Goal: Information Seeking & Learning: Learn about a topic

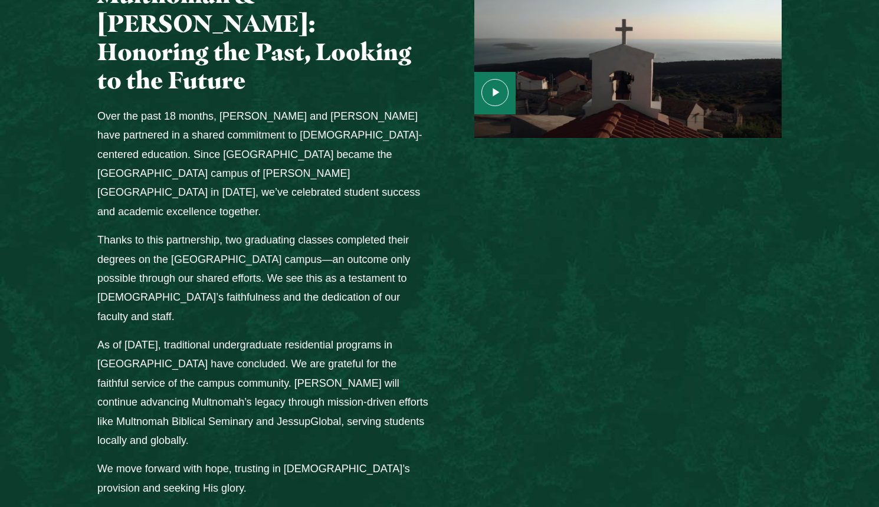
scroll to position [1512, 0]
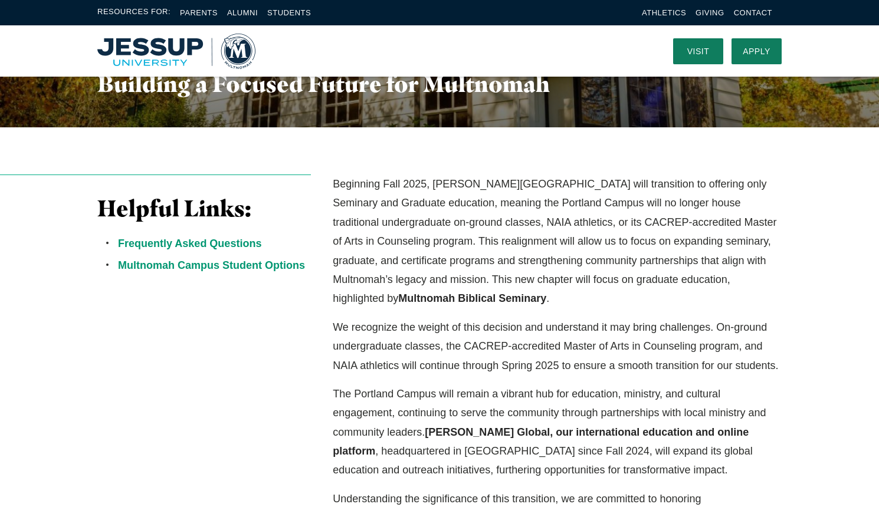
scroll to position [232, 0]
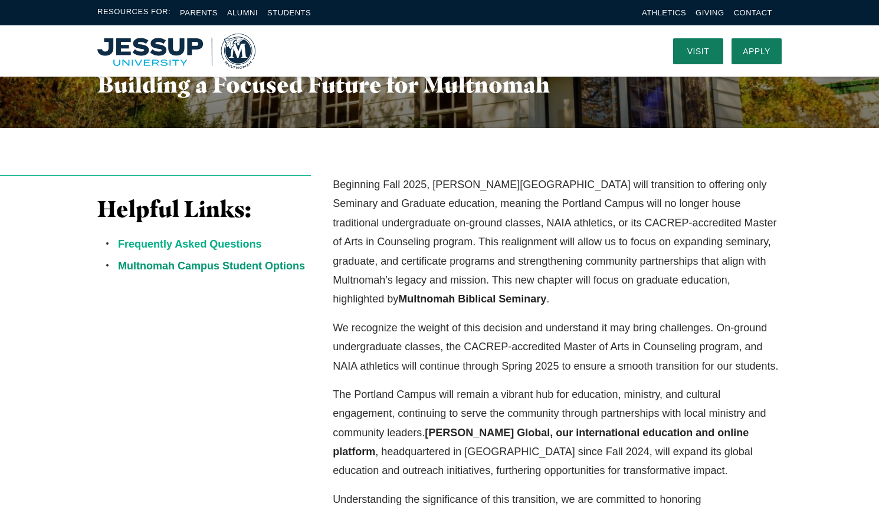
click at [182, 244] on link "Frequently Asked Questions" at bounding box center [189, 244] width 143 height 12
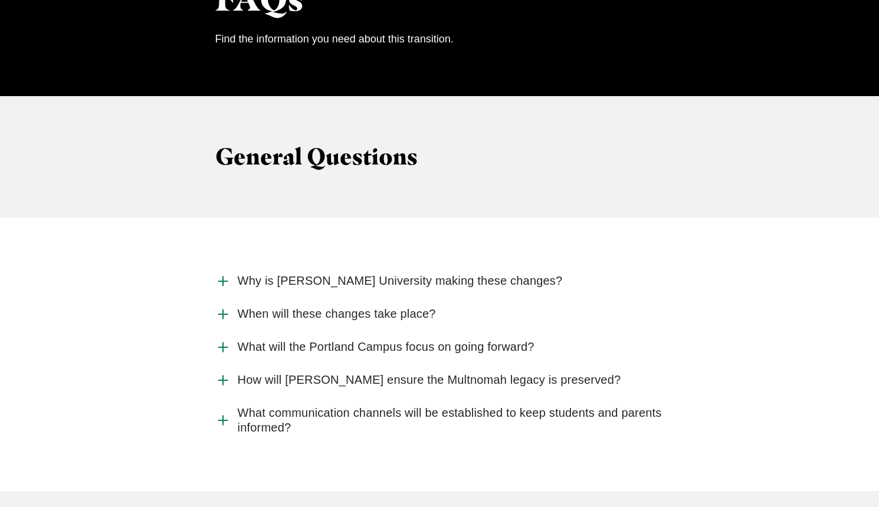
scroll to position [1136, 0]
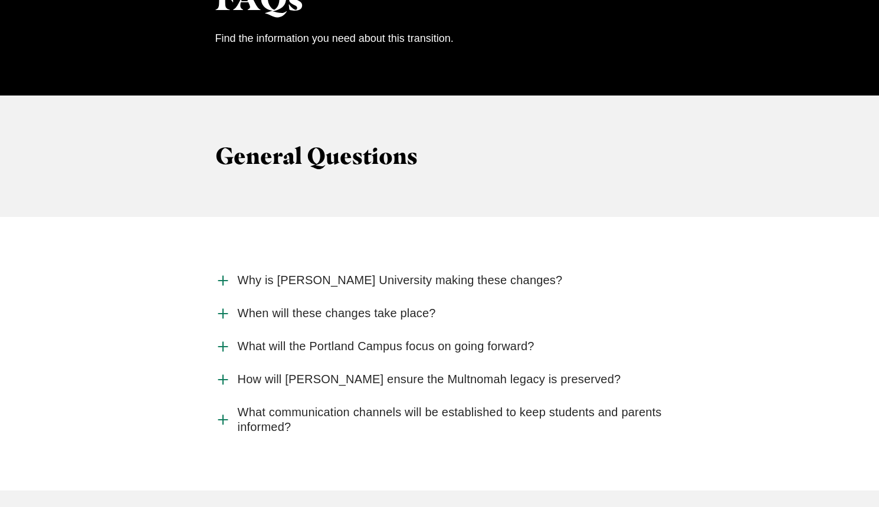
click at [388, 273] on span "Why is Jessup University making these changes?" at bounding box center [400, 280] width 325 height 15
click at [0, 0] on input "Why is Jessup University making these changes?" at bounding box center [0, 0] width 0 height 0
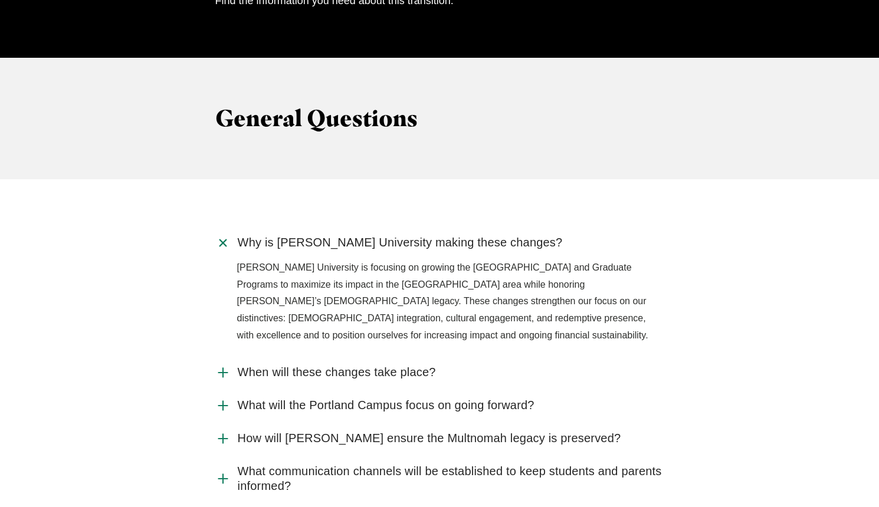
scroll to position [1174, 0]
click at [380, 365] on span "When will these changes take place?" at bounding box center [337, 372] width 198 height 15
click at [0, 0] on input "When will these changes take place?" at bounding box center [0, 0] width 0 height 0
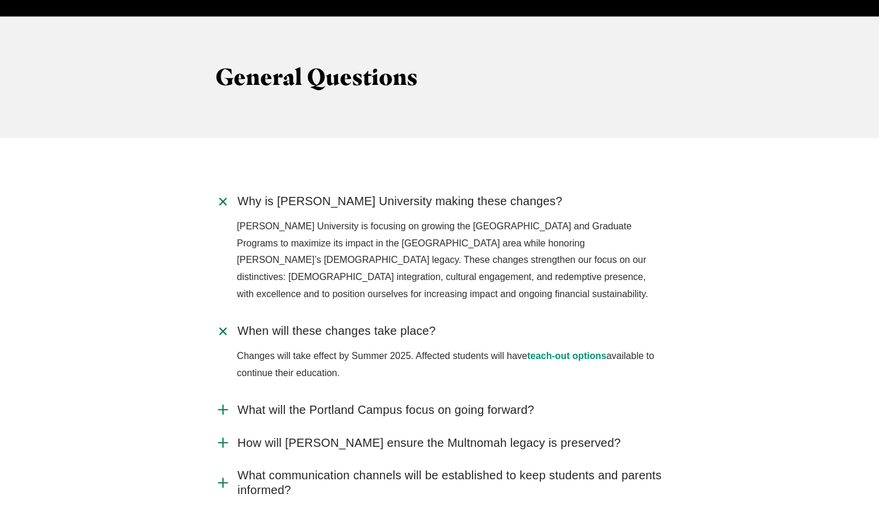
scroll to position [1216, 0]
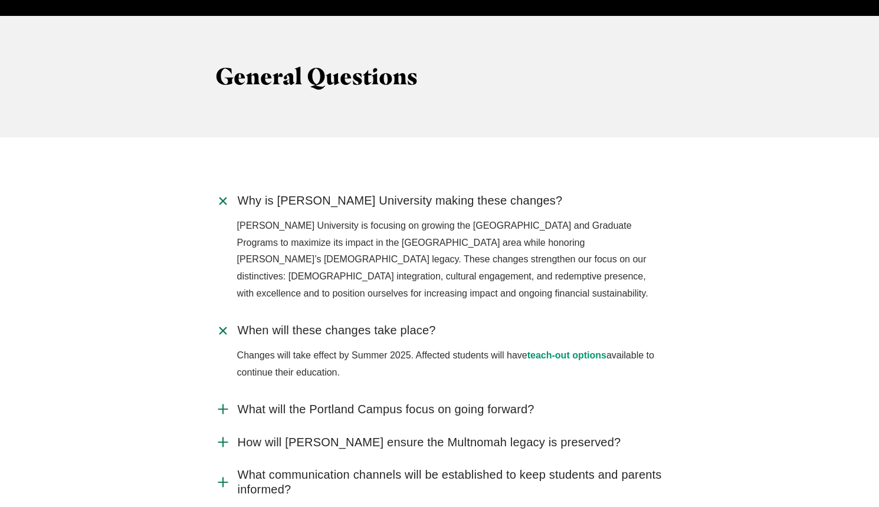
click at [409, 402] on span "What will the Portland Campus focus on going forward?" at bounding box center [386, 409] width 297 height 15
click at [0, 0] on input "What will the Portland Campus focus on going forward?" at bounding box center [0, 0] width 0 height 0
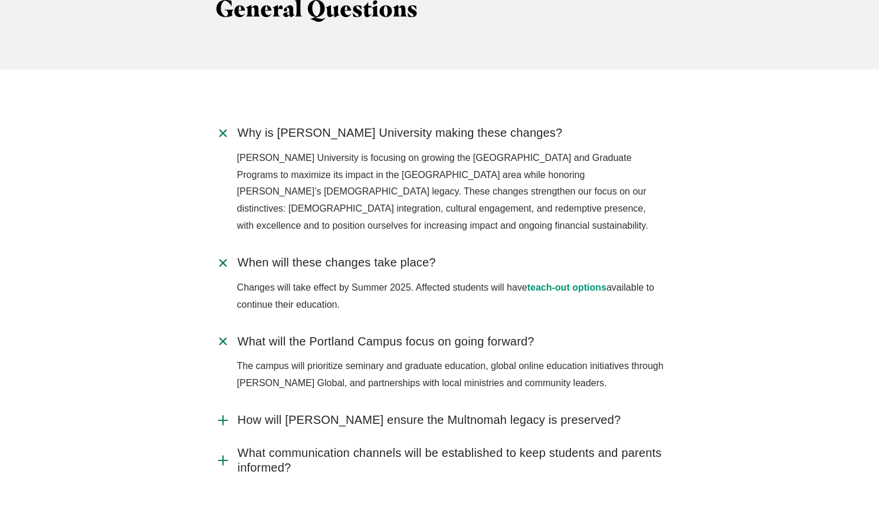
scroll to position [1285, 0]
click at [445, 412] on span "How will Jessup ensure the Multnomah legacy is preserved?" at bounding box center [429, 419] width 383 height 15
click at [0, 0] on input "How will Jessup ensure the Multnomah legacy is preserved?" at bounding box center [0, 0] width 0 height 0
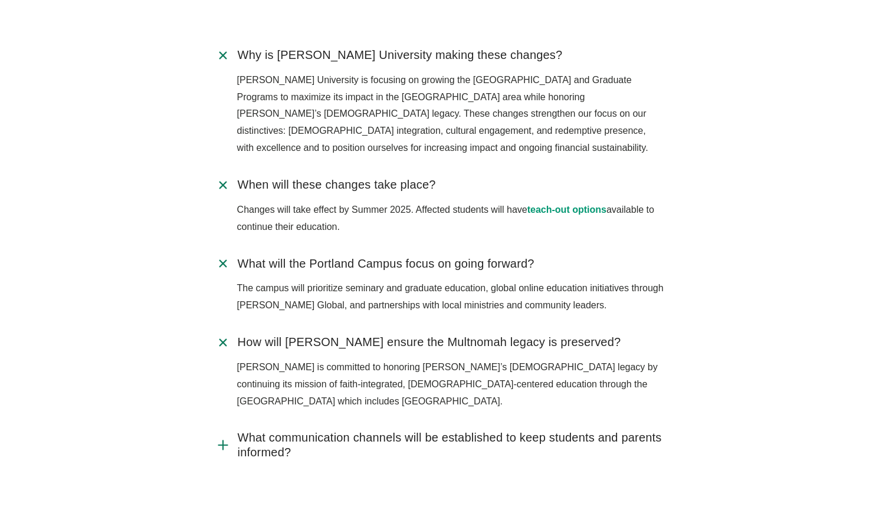
scroll to position [1371, 0]
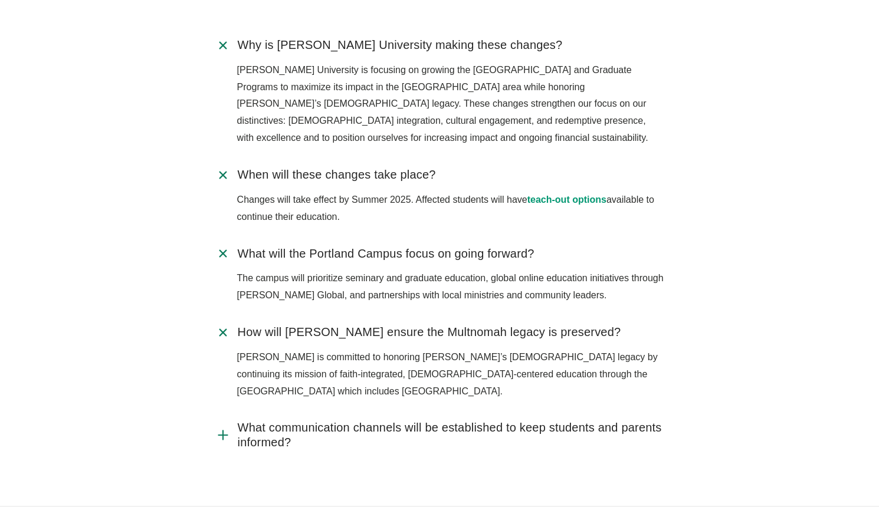
click at [444, 421] on span "What communication channels will be established to keep students and parents in…" at bounding box center [451, 435] width 426 height 29
click at [0, 0] on input "What communication channels will be established to keep students and parents in…" at bounding box center [0, 0] width 0 height 0
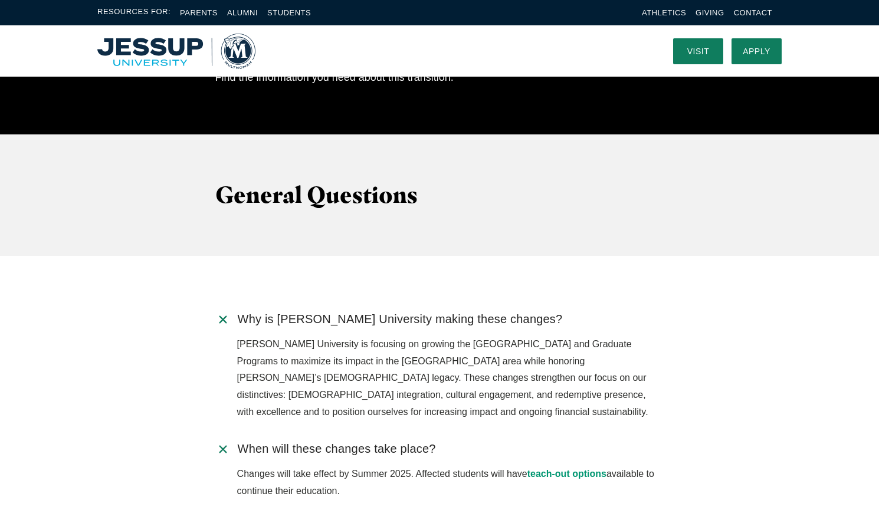
scroll to position [1097, 0]
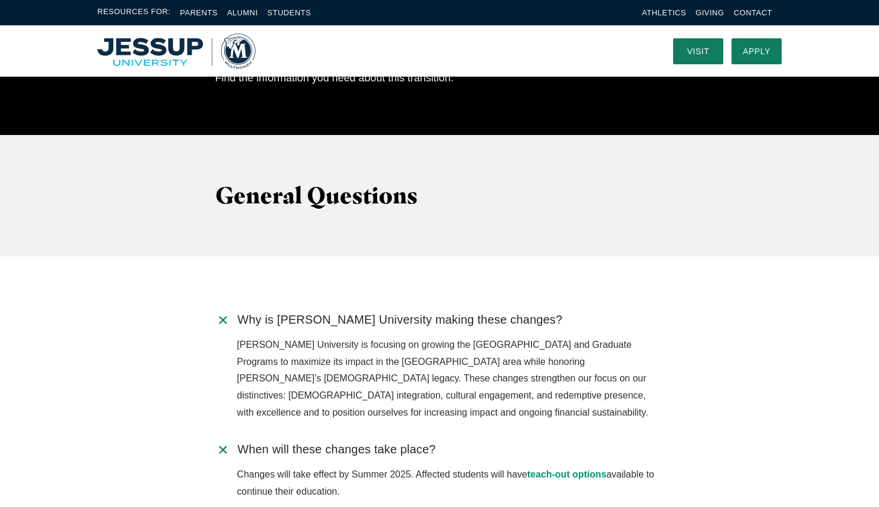
scroll to position [232, 0]
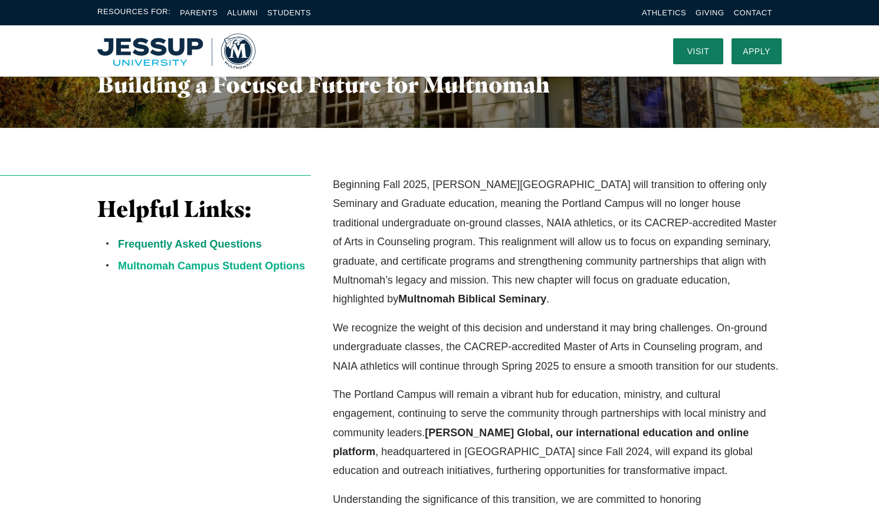
click at [250, 267] on link "Multnomah Campus Student Options" at bounding box center [211, 266] width 187 height 12
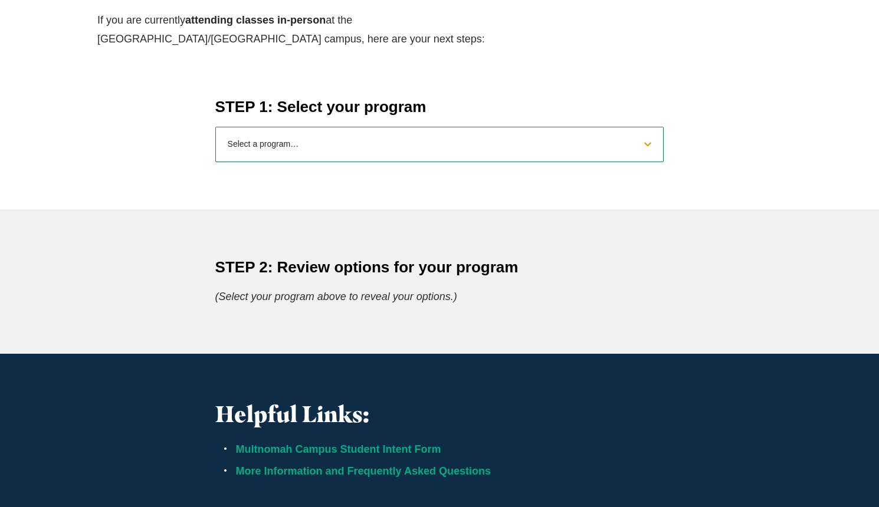
scroll to position [485, 0]
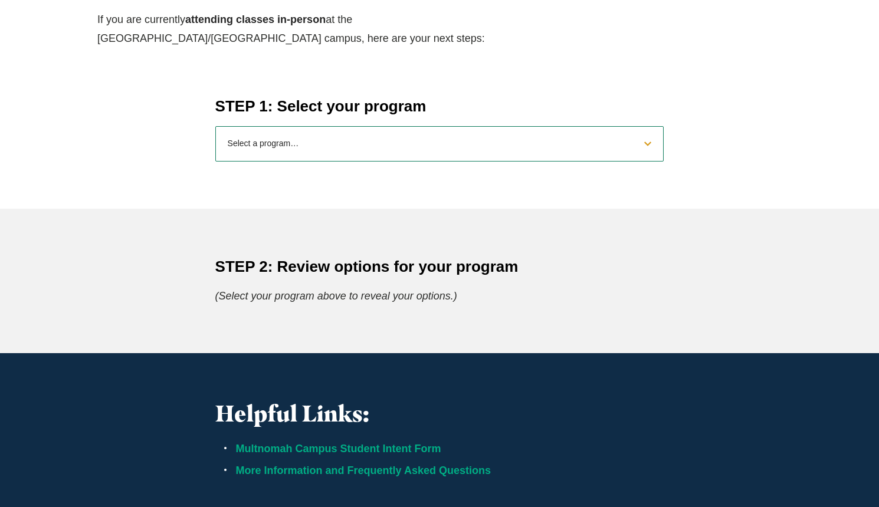
click at [649, 145] on select "Select a program… BS Bible and Theology BS Biology BS Business Administration B…" at bounding box center [439, 143] width 449 height 35
select select "2025psychology"
click at [215, 126] on select "Select a program… BS Bible and Theology BS Biology BS Business Administration B…" at bounding box center [439, 143] width 449 height 35
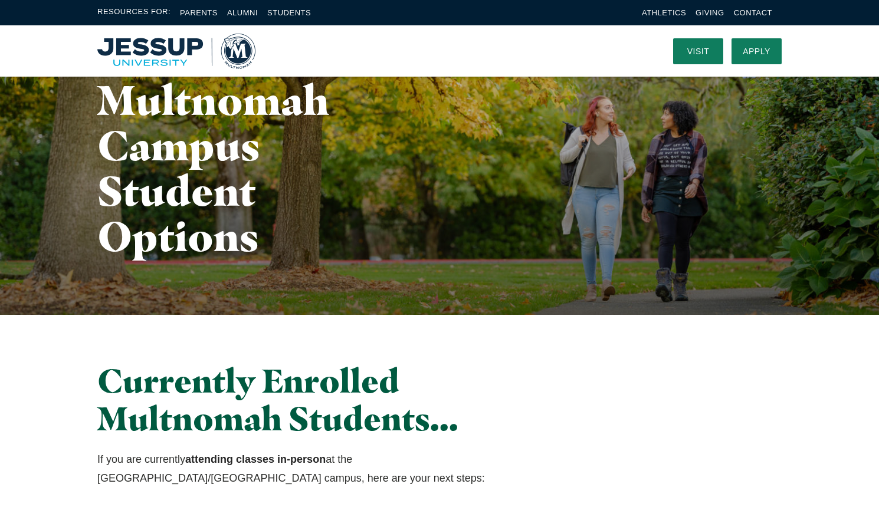
scroll to position [0, 0]
